Goal: Task Accomplishment & Management: Use online tool/utility

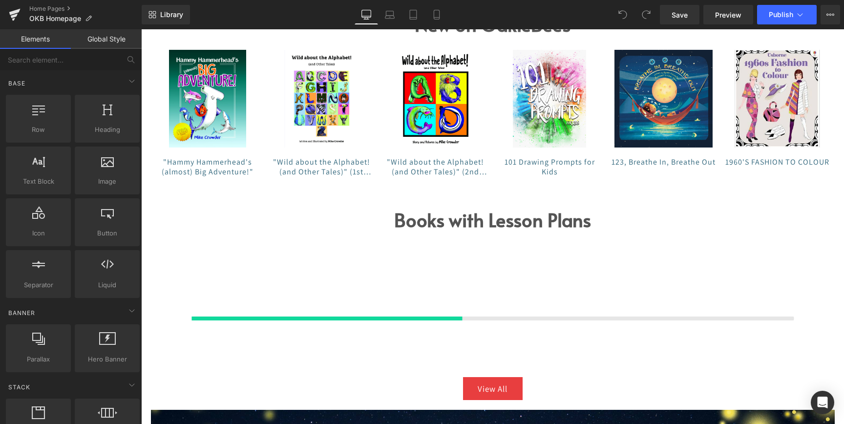
scroll to position [1090, 0]
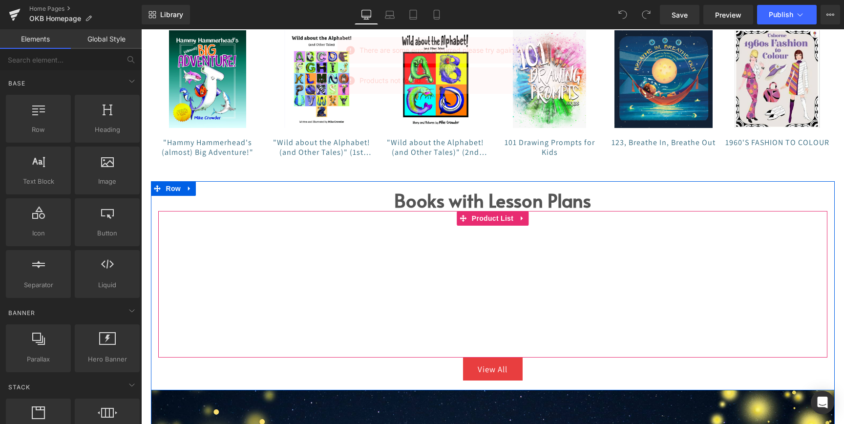
click at [541, 303] on div "Products not found. Product List" at bounding box center [492, 284] width 669 height 146
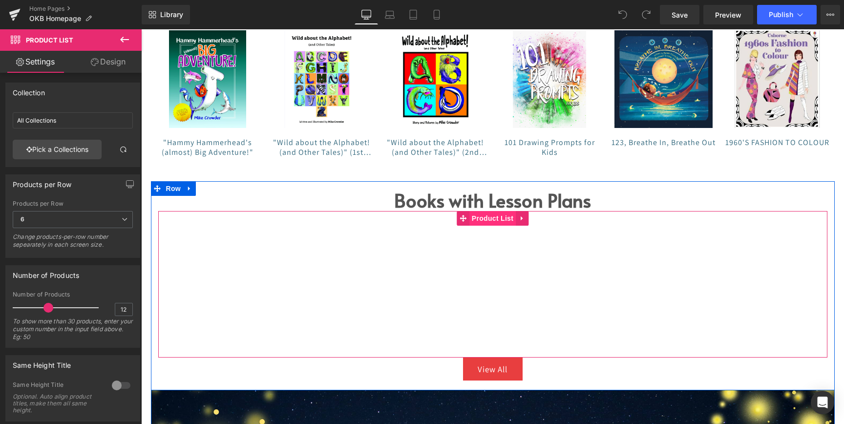
click at [484, 219] on span "Product List" at bounding box center [492, 218] width 46 height 15
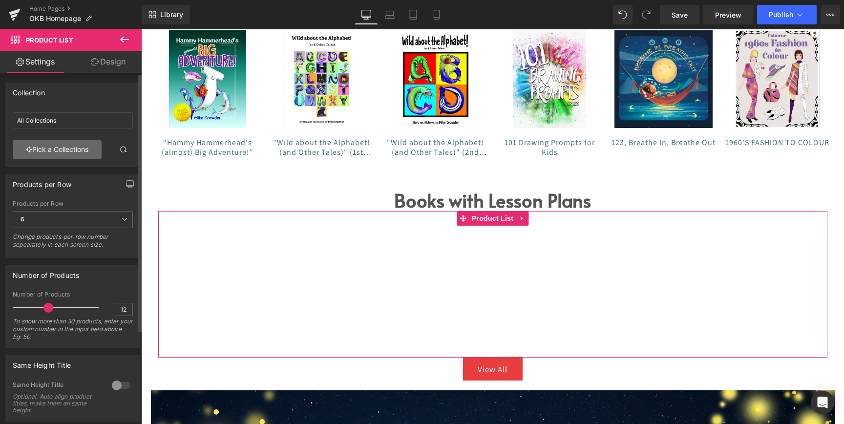
click at [44, 147] on link "Pick a Collections" at bounding box center [57, 150] width 89 height 20
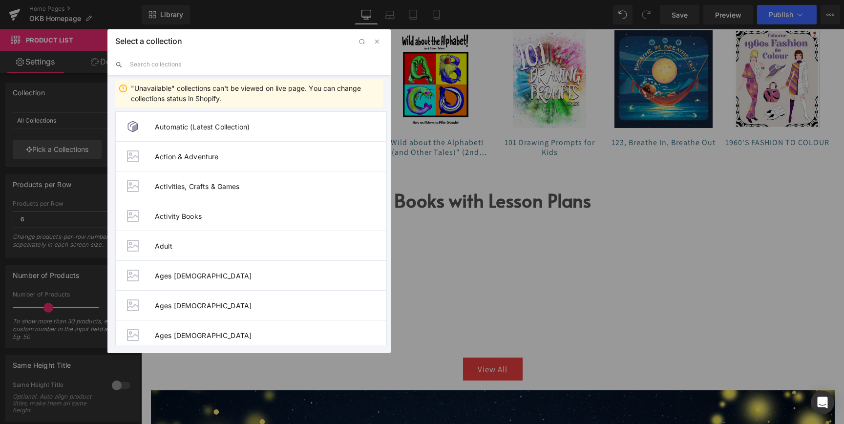
click at [234, 62] on input "text" at bounding box center [256, 64] width 253 height 21
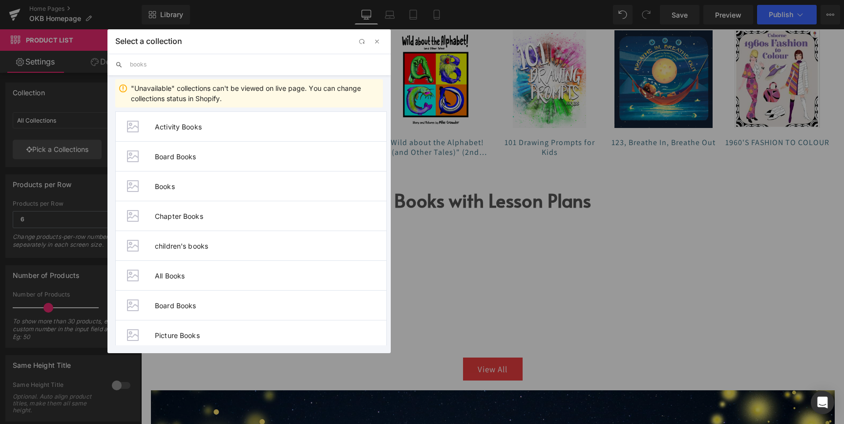
scroll to position [156, 0]
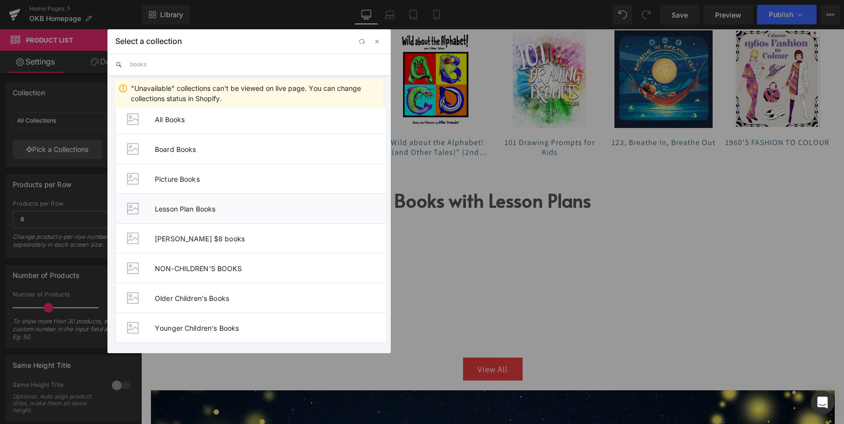
type input "books"
click at [202, 206] on span "Lesson Plan Books" at bounding box center [270, 209] width 231 height 8
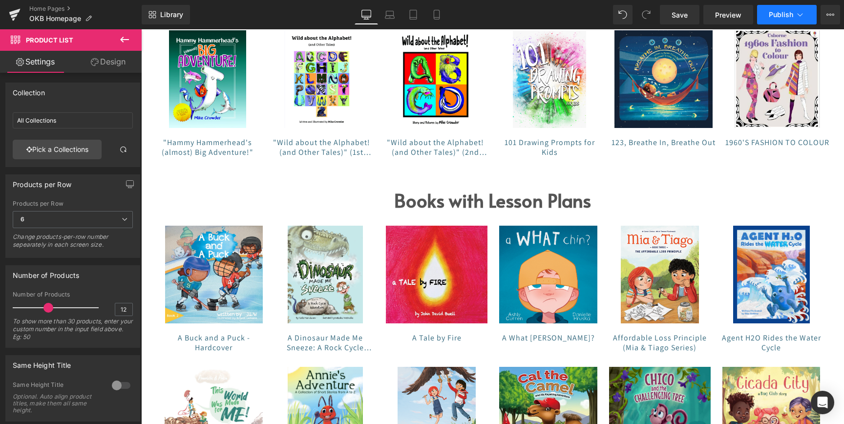
click at [779, 16] on span "Publish" at bounding box center [781, 15] width 24 height 8
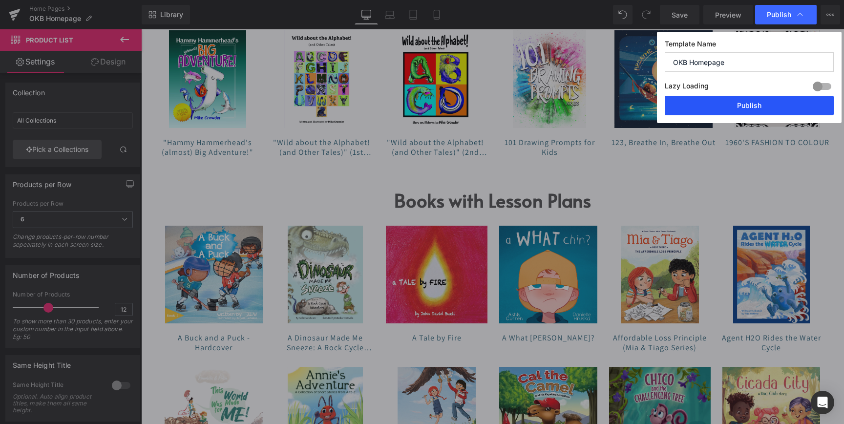
click at [733, 108] on button "Publish" at bounding box center [749, 106] width 169 height 20
